Goal: Task Accomplishment & Management: Use online tool/utility

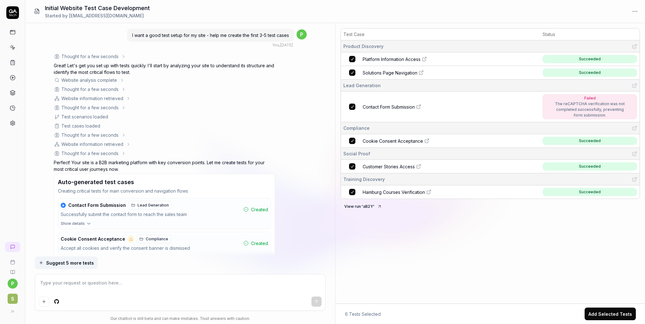
click at [489, 261] on div "Test Case Status Product Discovery Platform Information Access Succeeded Soluti…" at bounding box center [489, 165] width 309 height 278
drag, startPoint x: 128, startPoint y: 34, endPoint x: 293, endPoint y: 39, distance: 165.0
click at [293, 39] on div "I want a good test setup for my site - help me create the first 3-5 test cases" at bounding box center [210, 35] width 167 height 13
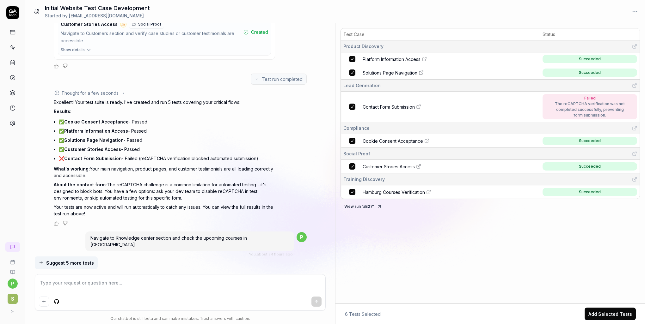
scroll to position [411, 0]
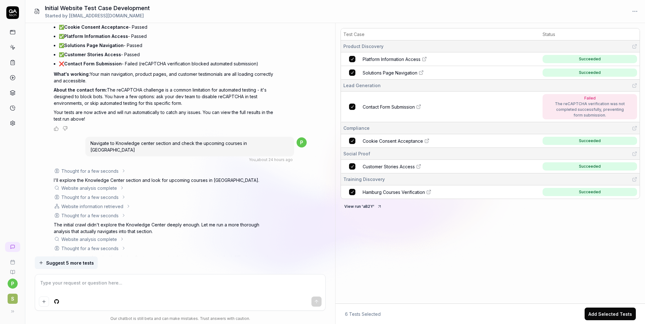
click at [186, 141] on span "Navigate to Knowledge center section and check the upcoming courses in Hamburg" at bounding box center [168, 147] width 156 height 12
drag, startPoint x: 186, startPoint y: 141, endPoint x: 200, endPoint y: 149, distance: 15.7
click at [200, 149] on div "Navigate to Knowledge center section and check the upcoming courses in Hamburg …" at bounding box center [189, 149] width 209 height 27
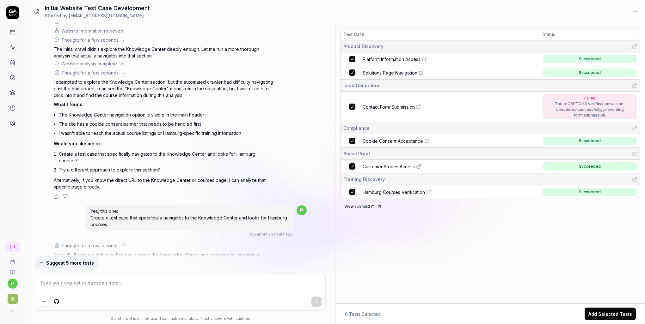
scroll to position [601, 0]
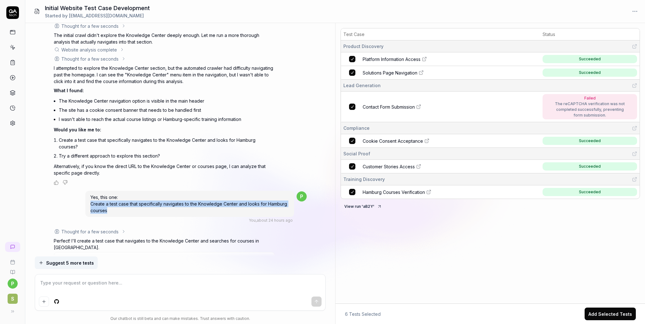
drag, startPoint x: 109, startPoint y: 194, endPoint x: 89, endPoint y: 186, distance: 20.8
click at [89, 191] on div "Yes, this one: Create a test case that specifically navigates to the Knowledge …" at bounding box center [189, 204] width 209 height 26
drag, startPoint x: 89, startPoint y: 186, endPoint x: 123, endPoint y: 194, distance: 34.4
click at [123, 194] on div "Yes, this one: Create a test case that specifically navigates to the Knowledge …" at bounding box center [189, 204] width 209 height 26
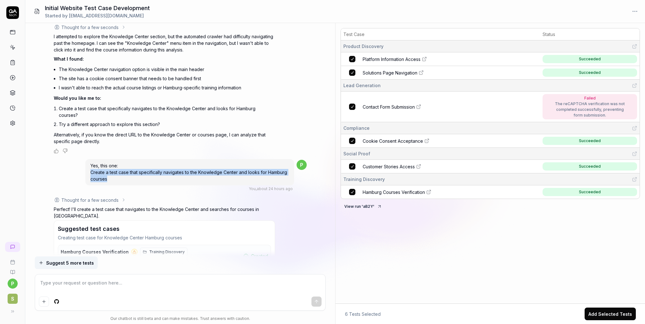
scroll to position [669, 0]
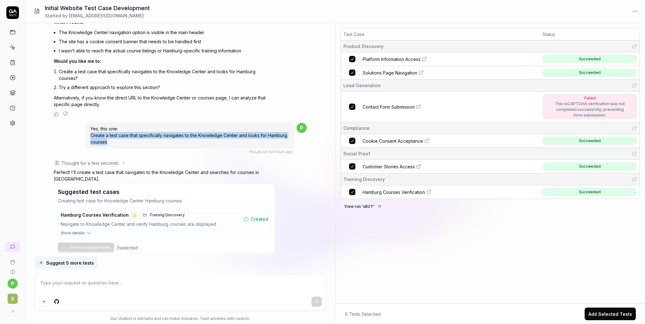
click at [402, 191] on span "Hamburg Courses Verification" at bounding box center [394, 192] width 62 height 7
click at [295, 225] on div "Thought for a few seconds The user wants me to create a test case that navigate…" at bounding box center [180, 213] width 253 height 106
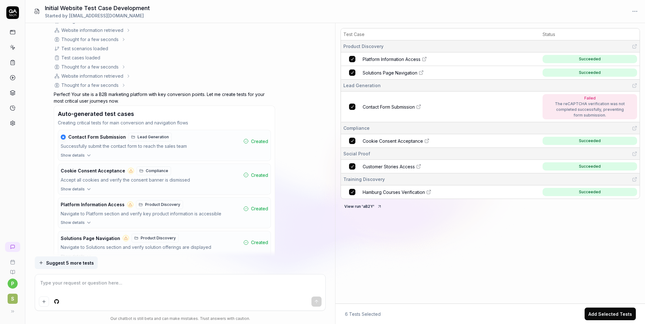
scroll to position [0, 0]
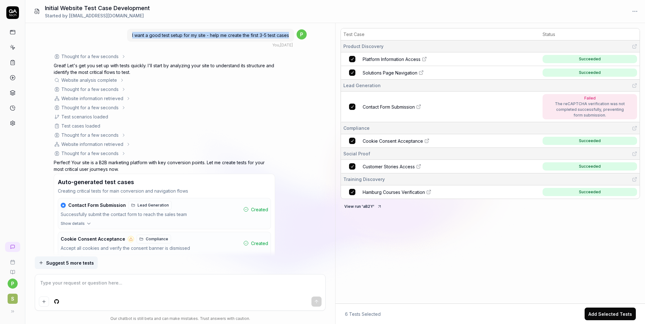
drag, startPoint x: 131, startPoint y: 35, endPoint x: 288, endPoint y: 40, distance: 157.1
click at [288, 40] on div "I want a good test setup for my site - help me create the first 3-5 test cases" at bounding box center [210, 35] width 167 height 13
drag, startPoint x: 288, startPoint y: 40, endPoint x: 294, endPoint y: 65, distance: 26.2
click at [294, 65] on div "Thought for a few seconds The user wants to set up tests for their site. Lookin…" at bounding box center [180, 219] width 253 height 332
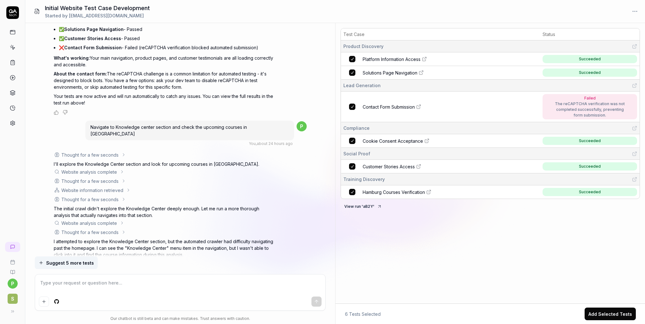
scroll to position [506, 0]
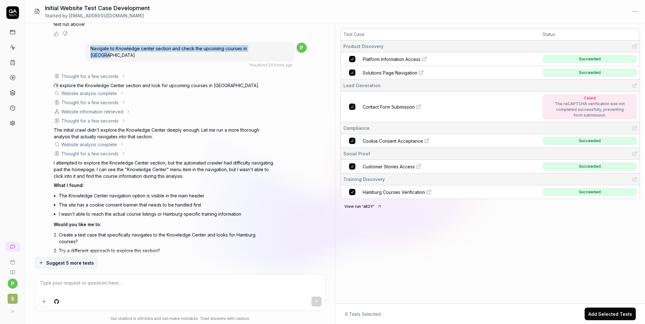
drag, startPoint x: 289, startPoint y: 46, endPoint x: 111, endPoint y: 47, distance: 177.6
click at [111, 47] on div "Navigate to Knowledge center section and check the upcoming courses in Hamburg" at bounding box center [189, 52] width 209 height 20
click at [403, 192] on span "Hamburg Courses Verification" at bounding box center [394, 192] width 62 height 7
type textarea "*"
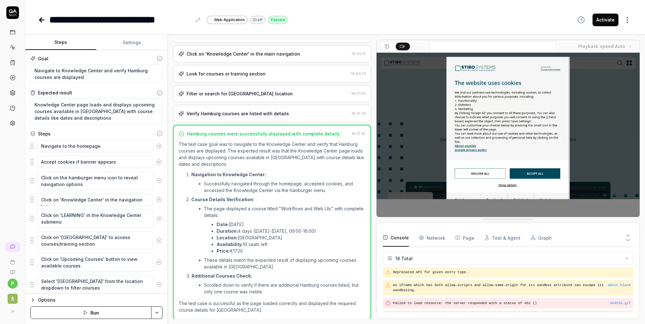
scroll to position [190, 0]
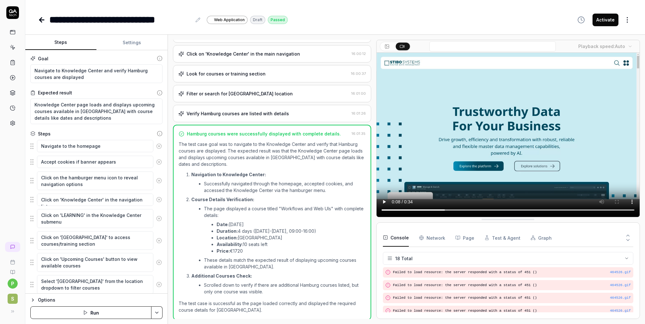
type textarea "*"
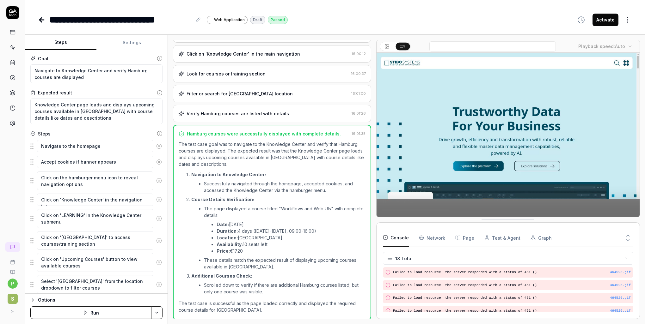
scroll to position [192, 0]
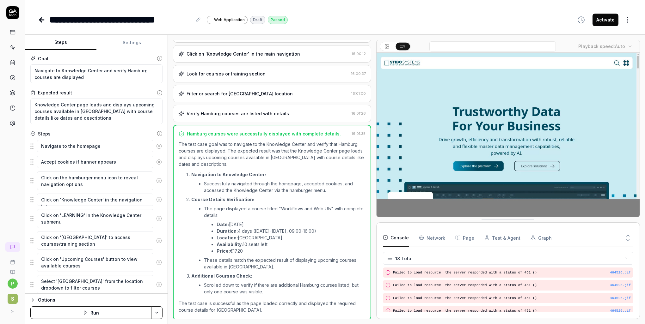
scroll to position [192, 0]
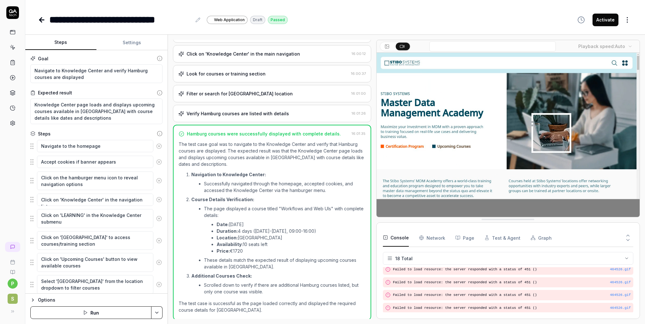
click at [388, 46] on icon at bounding box center [386, 46] width 5 height 5
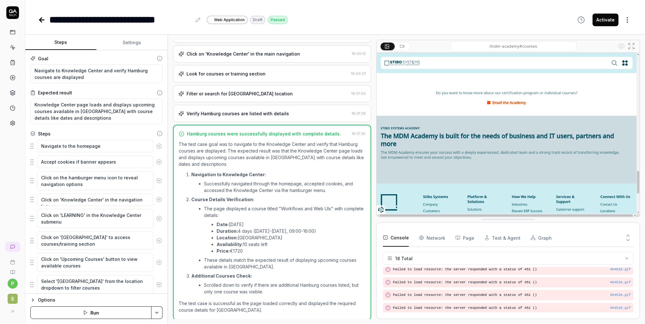
scroll to position [0, 0]
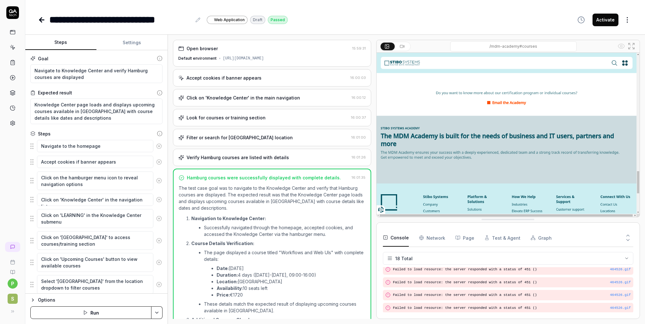
click at [398, 47] on button at bounding box center [403, 47] width 14 height 8
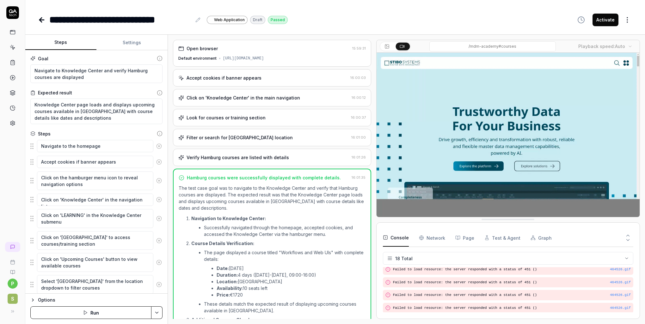
scroll to position [192, 0]
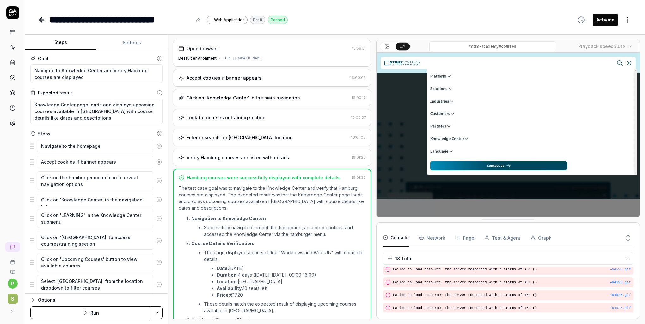
click at [384, 45] on icon at bounding box center [386, 46] width 5 height 5
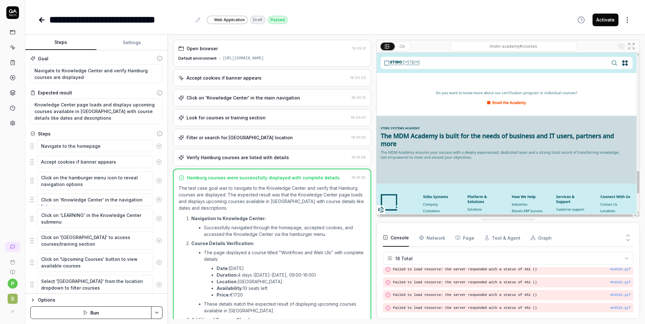
click at [268, 49] on div "Open browser" at bounding box center [263, 48] width 171 height 7
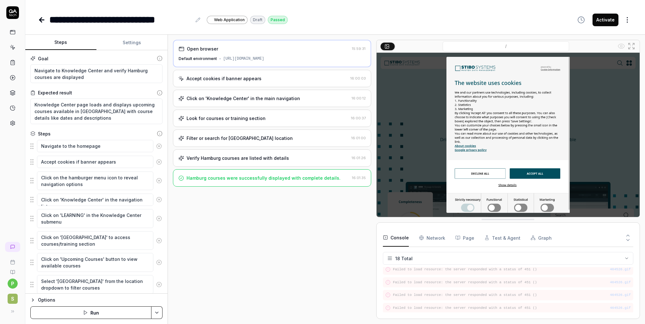
click at [262, 77] on div "Accept cookies if banner appears" at bounding box center [262, 78] width 169 height 7
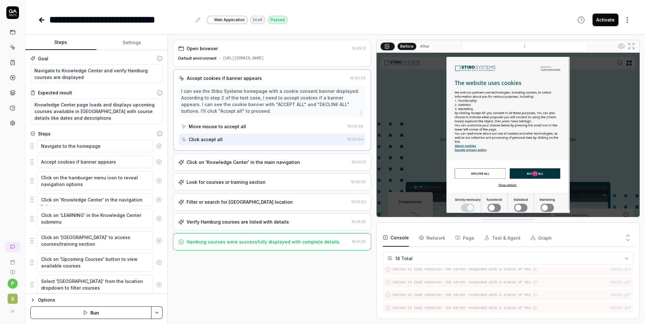
click at [248, 128] on div "Move mouse to accept all" at bounding box center [263, 127] width 164 height 12
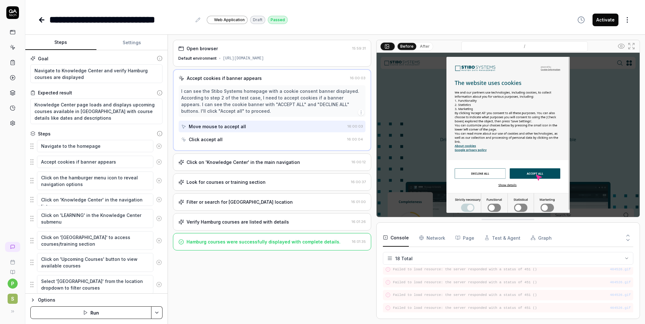
click at [247, 137] on div "Click accept all" at bounding box center [262, 140] width 163 height 12
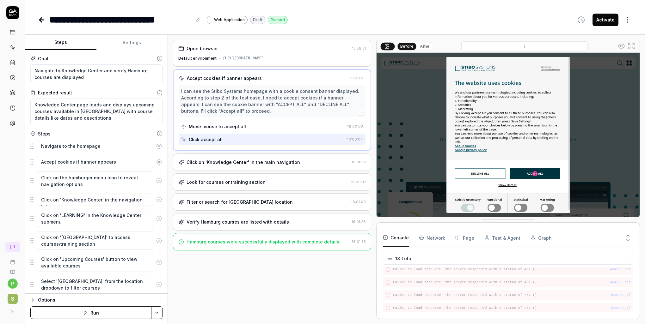
click at [421, 46] on button "After" at bounding box center [424, 46] width 15 height 7
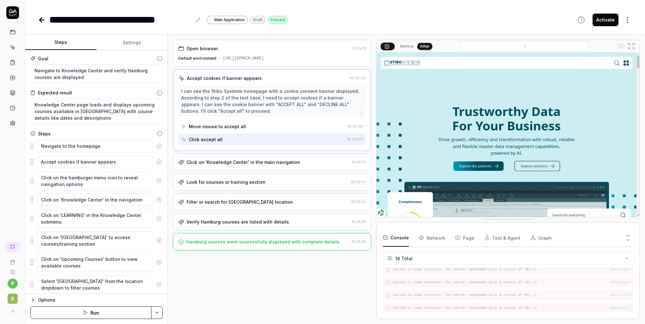
click at [280, 162] on div "Click on 'Knowledge Center' in the main navigation" at bounding box center [242, 162] width 113 height 7
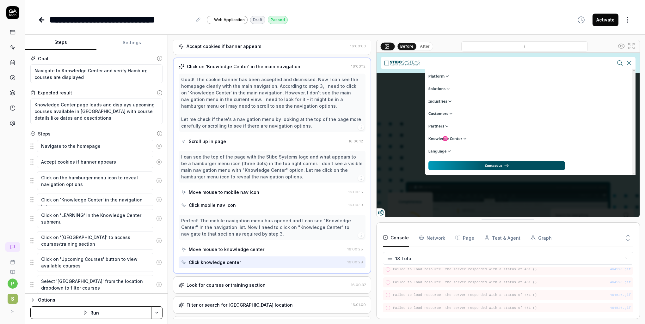
scroll to position [63, 0]
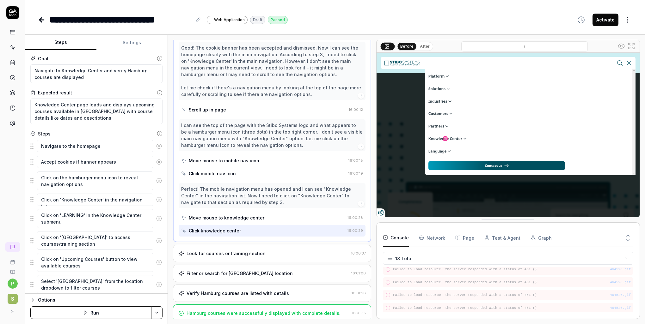
click at [257, 219] on div "Move mouse to knowledge center" at bounding box center [227, 218] width 76 height 7
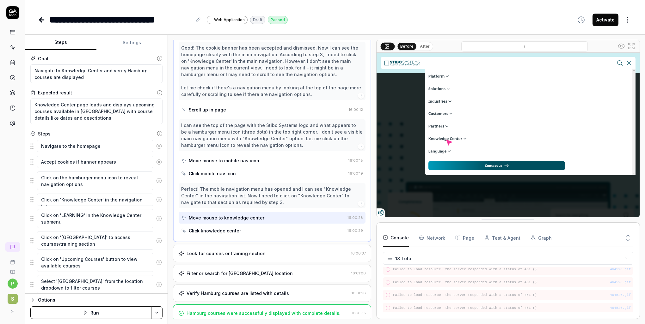
click at [254, 228] on div "Click knowledge center" at bounding box center [263, 231] width 164 height 12
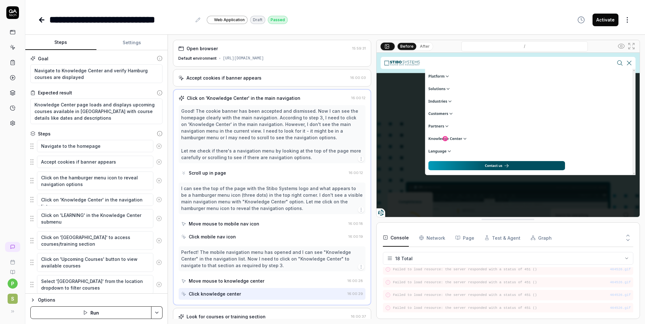
scroll to position [0, 0]
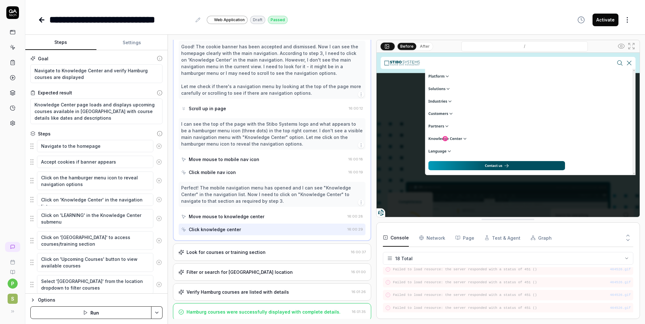
click at [255, 249] on div "Look for courses or training section" at bounding box center [225, 252] width 79 height 7
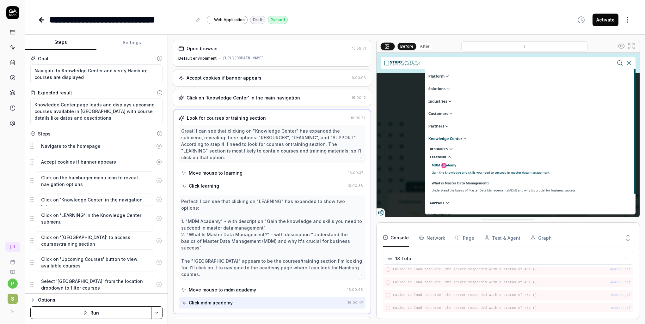
click at [227, 170] on div "Move mouse to learning" at bounding box center [216, 173] width 54 height 7
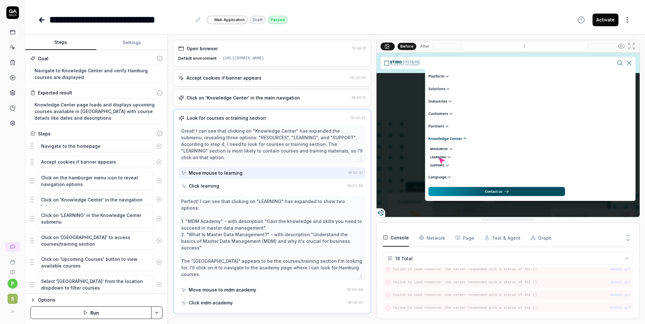
click at [189, 183] on div "Click learning" at bounding box center [204, 186] width 30 height 7
click at [211, 287] on div "Move mouse to mdm academy" at bounding box center [222, 290] width 67 height 7
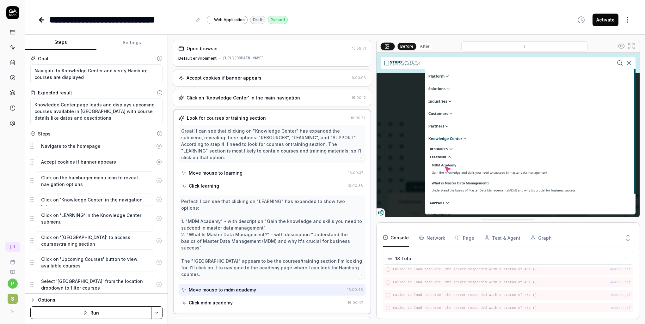
scroll to position [27, 0]
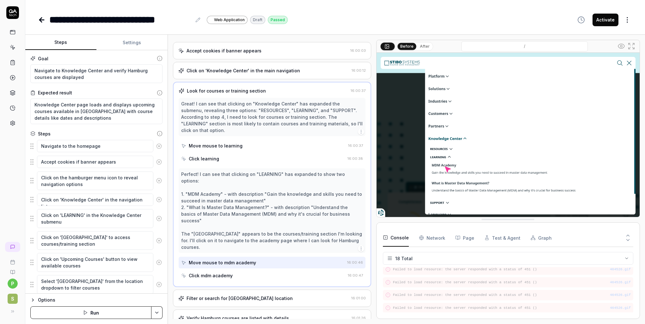
click at [216, 272] on div "Click mdm academy" at bounding box center [211, 275] width 44 height 7
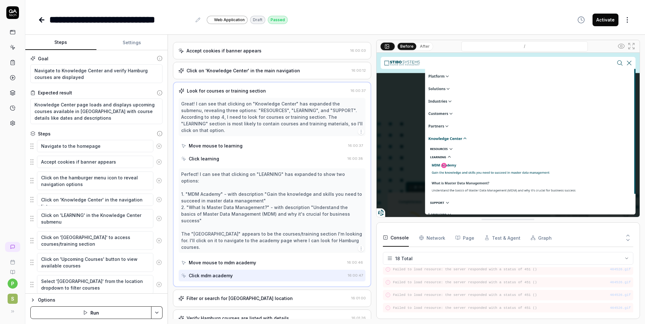
click at [199, 176] on div "Perfect! I can see that clicking on "LEARNING" has expanded to show two options…" at bounding box center [272, 211] width 182 height 80
click at [200, 178] on div "Perfect! I can see that clicking on "LEARNING" has expanded to show two options…" at bounding box center [272, 211] width 182 height 80
drag, startPoint x: 200, startPoint y: 178, endPoint x: 200, endPoint y: 194, distance: 15.8
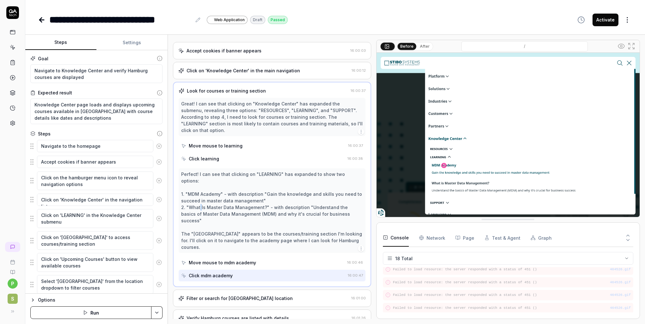
click at [200, 194] on div "Perfect! I can see that clicking on "LEARNING" has expanded to show two options…" at bounding box center [272, 211] width 182 height 80
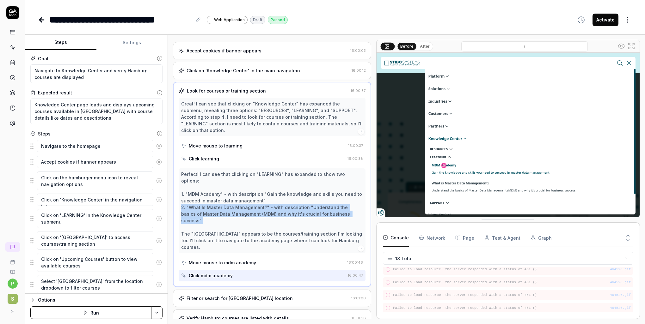
click at [200, 194] on div "Perfect! I can see that clicking on "LEARNING" has expanded to show two options…" at bounding box center [272, 211] width 182 height 80
click at [422, 44] on button "After" at bounding box center [424, 46] width 15 height 7
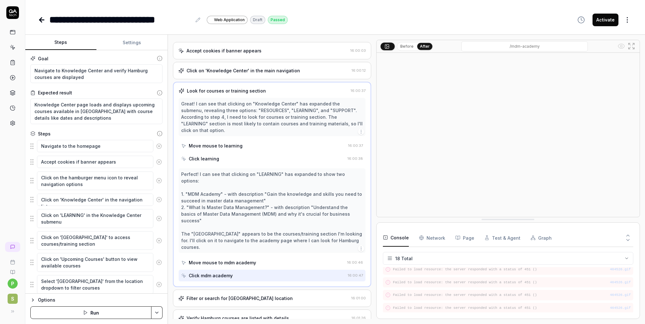
click at [208, 295] on div "Filter or search for [GEOGRAPHIC_DATA] location" at bounding box center [239, 298] width 106 height 7
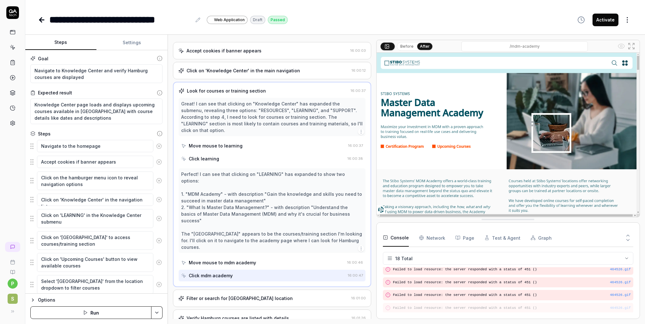
scroll to position [19, 0]
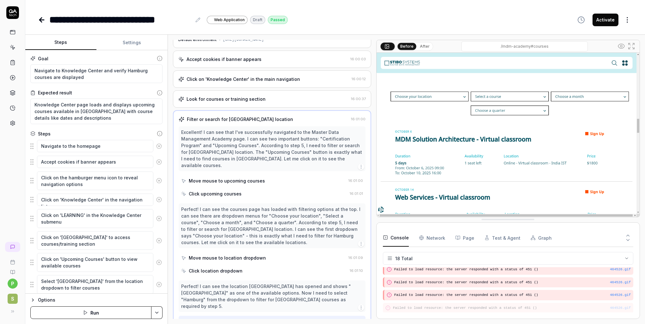
click at [246, 121] on div "Filter or search for [GEOGRAPHIC_DATA] location" at bounding box center [240, 119] width 106 height 7
click at [220, 178] on div "Move mouse to upcoming courses" at bounding box center [227, 181] width 76 height 7
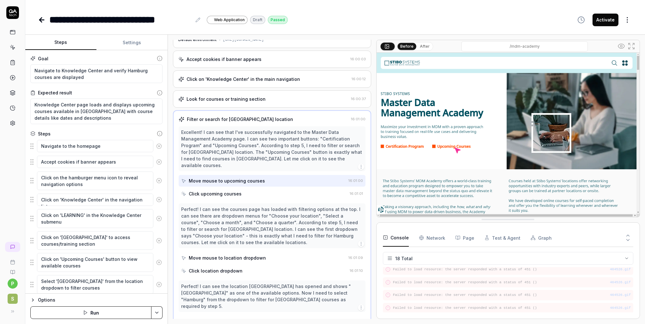
click at [218, 191] on div "Click upcoming courses" at bounding box center [264, 194] width 166 height 12
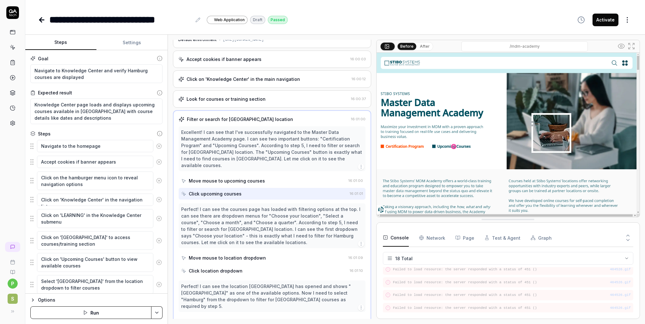
click at [424, 46] on button "After" at bounding box center [424, 46] width 15 height 7
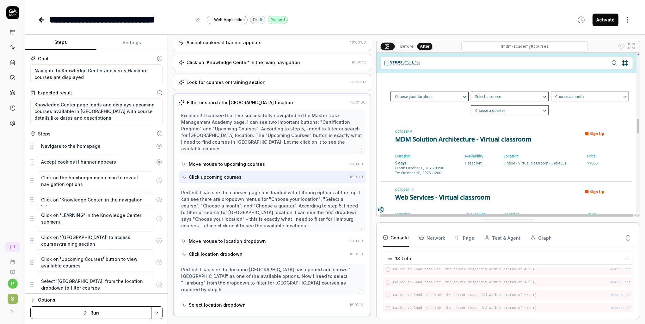
scroll to position [50, 0]
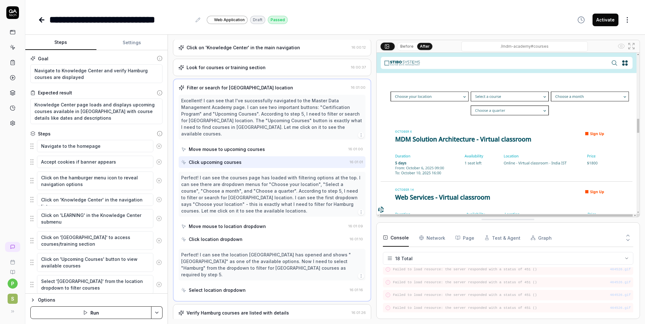
click at [232, 223] on div "Move mouse to location dropdown" at bounding box center [227, 226] width 77 height 7
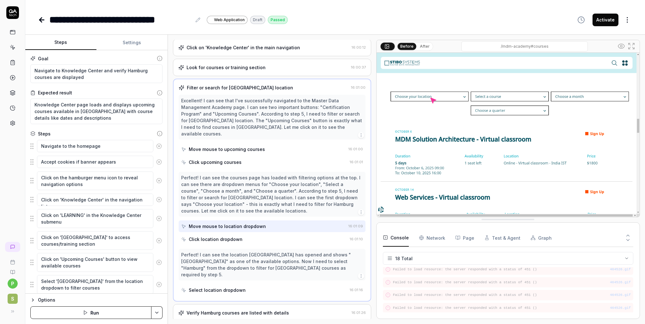
click at [229, 236] on div "Click location dropdown" at bounding box center [216, 239] width 54 height 7
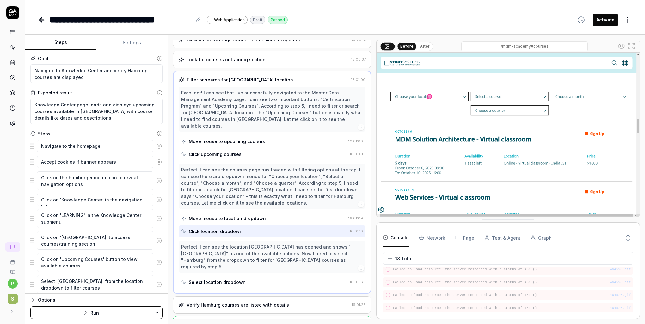
click at [220, 279] on div "Select location dropdown" at bounding box center [217, 282] width 57 height 7
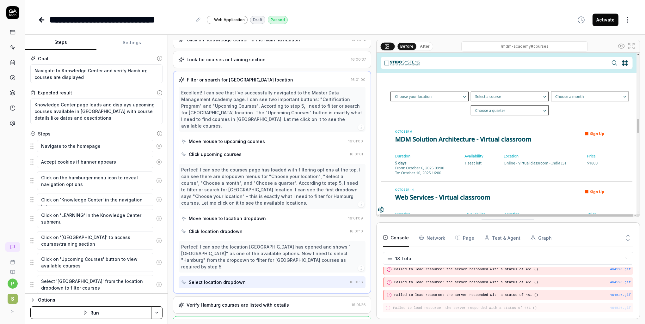
click at [424, 46] on button "After" at bounding box center [424, 46] width 15 height 7
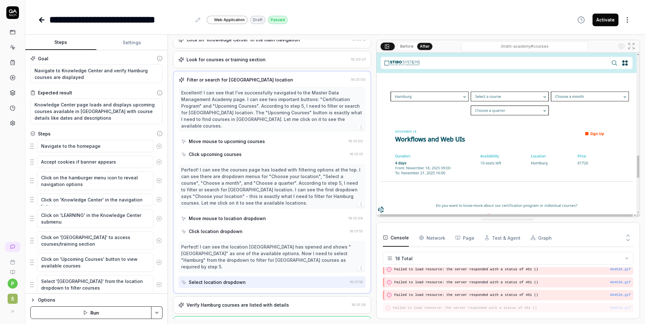
click at [239, 302] on div "Verify Hamburg courses are listed with details" at bounding box center [237, 305] width 102 height 7
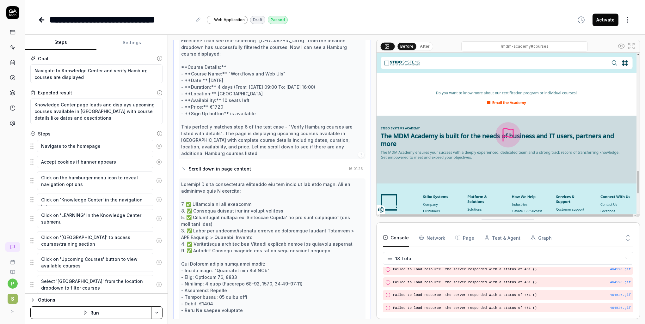
scroll to position [187, 0]
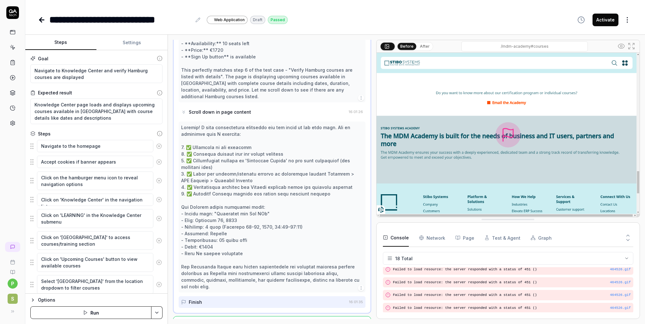
type textarea "*"
